Goal: Information Seeking & Learning: Learn about a topic

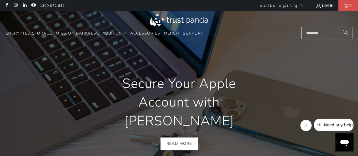
scroll to position [0, 253]
click at [191, 32] on span "Support" at bounding box center [193, 33] width 20 height 5
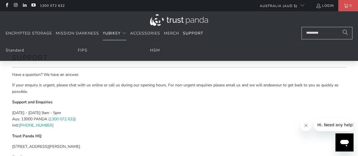
click at [123, 32] on span "Translation missing: en.navigation.header.main_nav" at bounding box center [124, 33] width 5 height 5
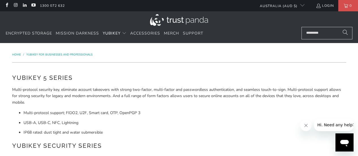
click at [317, 34] on input "Search..." at bounding box center [326, 33] width 51 height 12
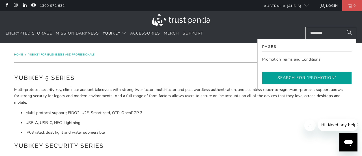
type input "*********"
click at [293, 75] on button "Search for "promotion"" at bounding box center [306, 78] width 89 height 13
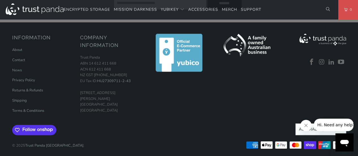
scroll to position [268, 0]
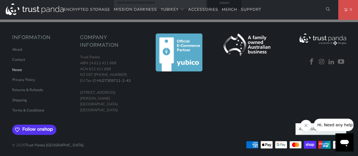
click at [18, 68] on link "News" at bounding box center [17, 69] width 10 height 5
